Goal: Transaction & Acquisition: Purchase product/service

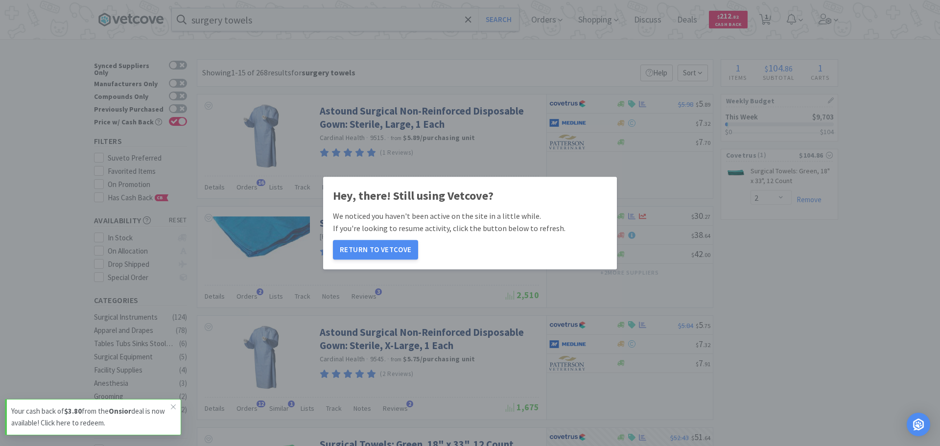
select select "2"
click at [383, 254] on button "Return to Vetcove" at bounding box center [375, 250] width 85 height 20
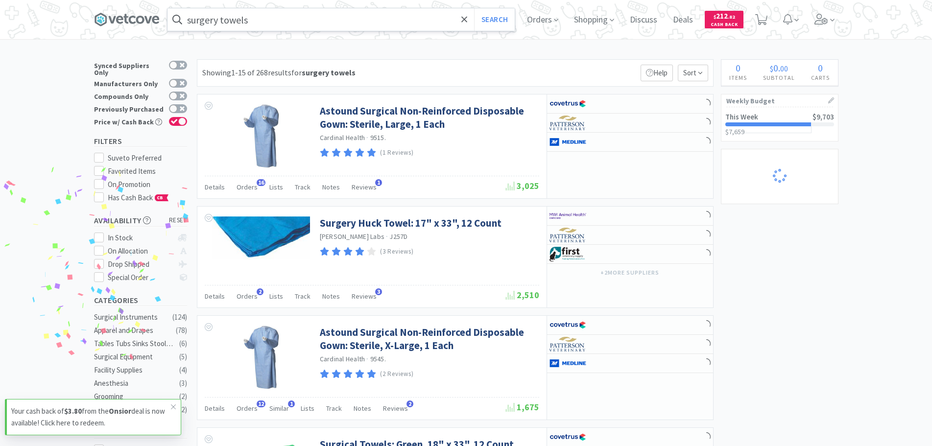
click at [292, 27] on input "surgery towels" at bounding box center [341, 19] width 347 height 23
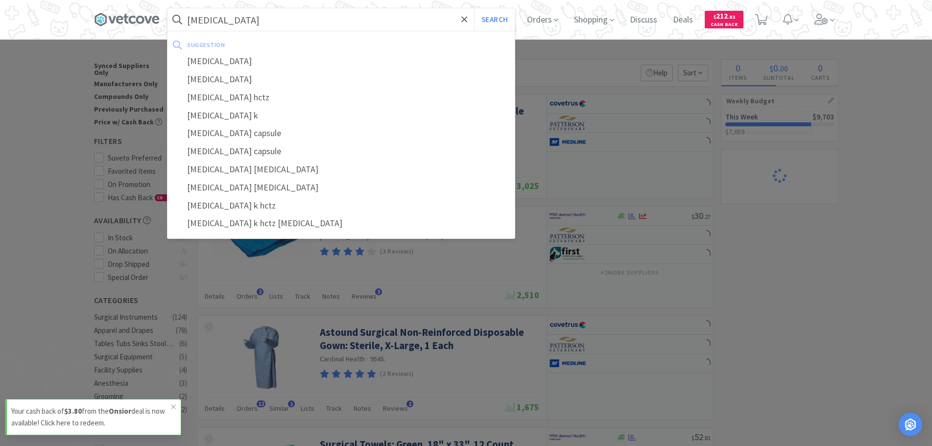
type input "[MEDICAL_DATA]"
click at [474, 8] on button "Search" at bounding box center [494, 19] width 41 height 23
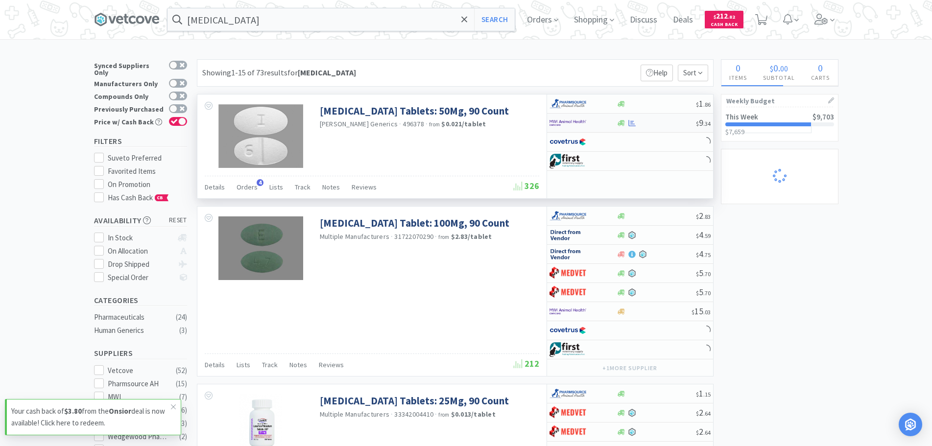
select select "2"
click at [628, 122] on div at bounding box center [632, 123] width 10 height 7
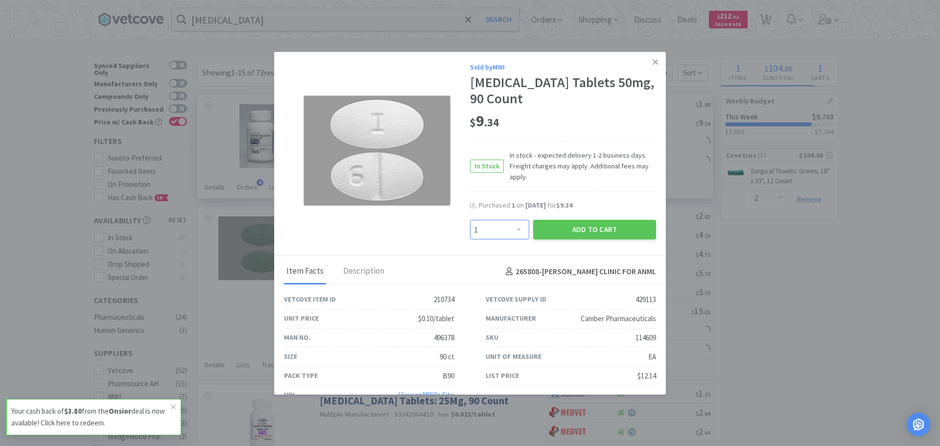
click at [503, 232] on select "Enter Quantity 1 2 3 4 5 6 7 8 9 10 11 12 13 14 15 16 17 18 19 20 Enter Quantity" at bounding box center [499, 230] width 59 height 20
select select "2"
click at [470, 220] on select "Enter Quantity 1 2 3 4 5 6 7 8 9 10 11 12 13 14 15 16 17 18 19 20 Enter Quantity" at bounding box center [499, 230] width 59 height 20
click at [564, 237] on button "Add to Cart" at bounding box center [594, 230] width 123 height 20
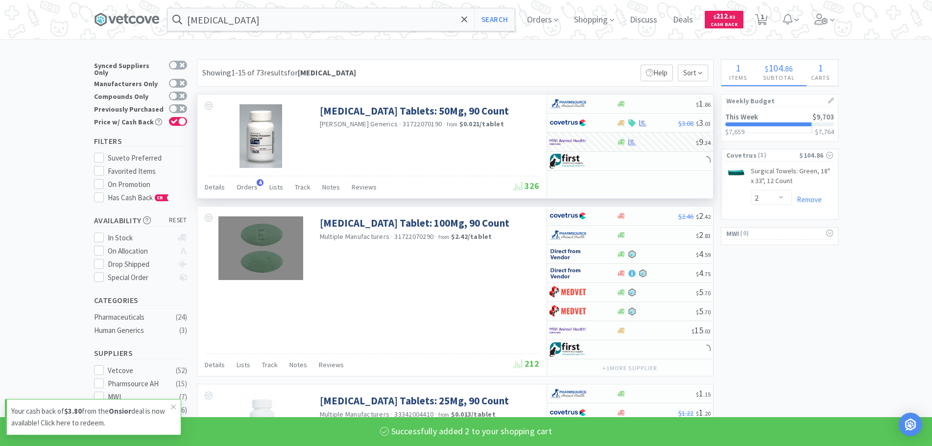
click at [235, 4] on div "[MEDICAL_DATA] Search Orders Shopping Discuss Discuss Deals Deals $ 212 . 82 Ca…" at bounding box center [466, 19] width 744 height 39
select select "1"
click at [236, 27] on input "[MEDICAL_DATA]" at bounding box center [341, 19] width 347 height 23
select select "2"
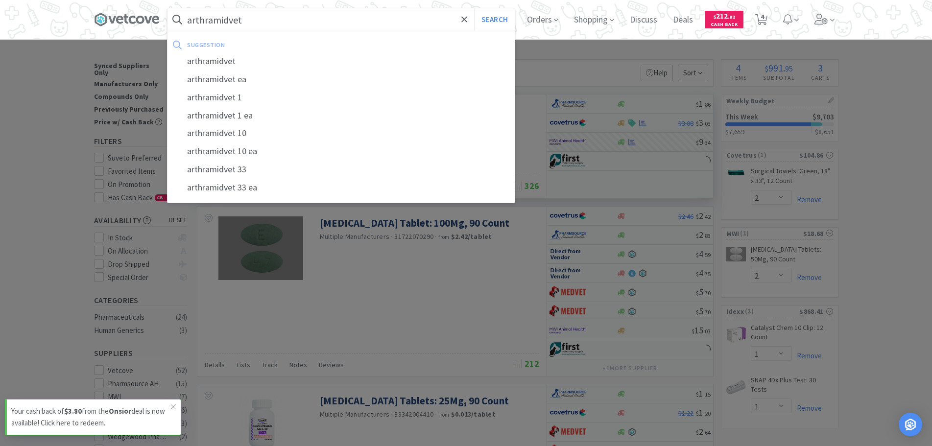
click at [474, 8] on button "Search" at bounding box center [494, 19] width 41 height 23
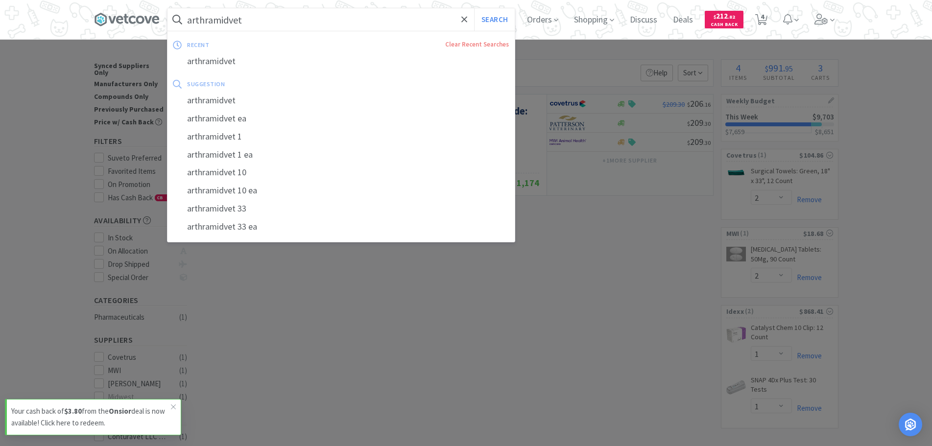
click at [242, 28] on input "arthramidvet" at bounding box center [341, 19] width 347 height 23
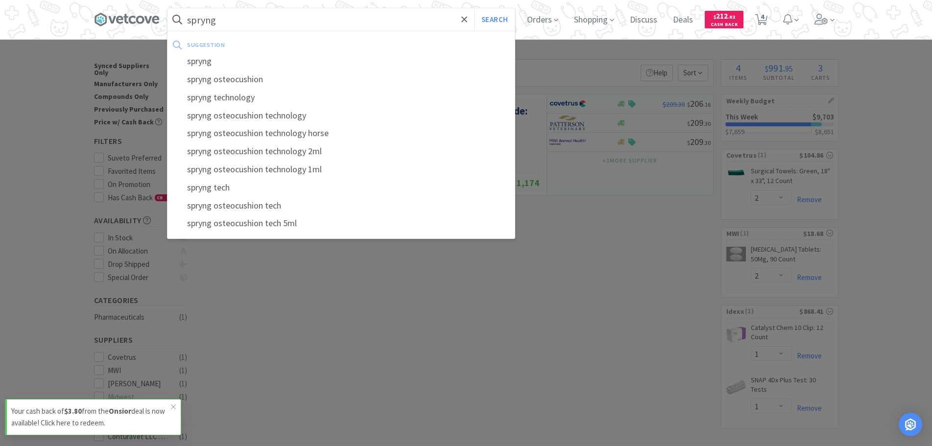
type input "spryng"
click at [474, 8] on button "Search" at bounding box center [494, 19] width 41 height 23
